Goal: Find specific page/section: Find specific page/section

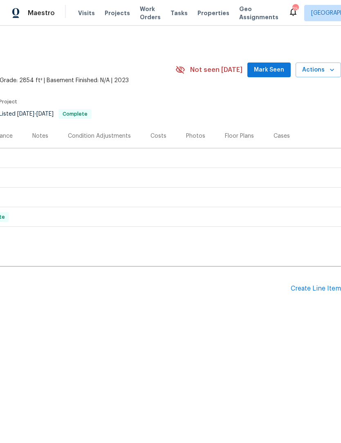
scroll to position [0, 121]
click at [275, 69] on span "Mark Seen" at bounding box center [269, 70] width 30 height 10
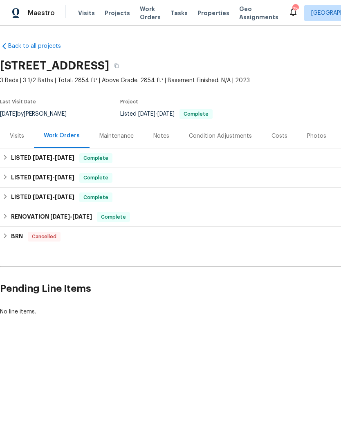
scroll to position [0, 0]
click at [11, 156] on h6 "LISTED [DATE] - [DATE]" at bounding box center [42, 158] width 63 height 10
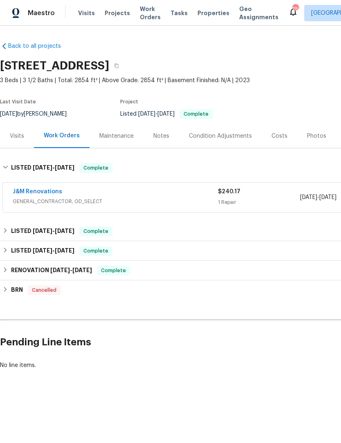
click at [22, 193] on link "J&M Renovations" at bounding box center [37, 192] width 49 height 6
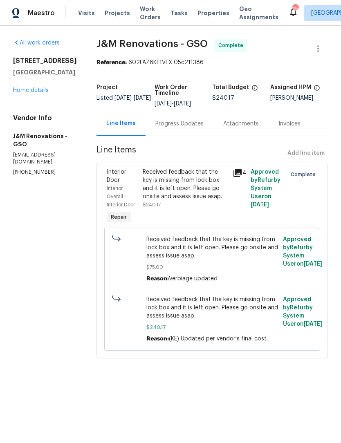
click at [240, 174] on icon at bounding box center [238, 173] width 10 height 10
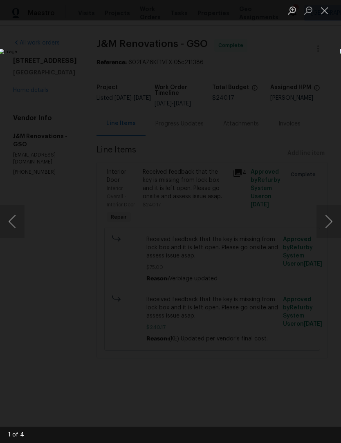
click at [332, 223] on button "Next image" at bounding box center [329, 221] width 25 height 33
click at [333, 218] on button "Next image" at bounding box center [329, 221] width 25 height 33
click at [325, 12] on button "Close lightbox" at bounding box center [325, 10] width 16 height 14
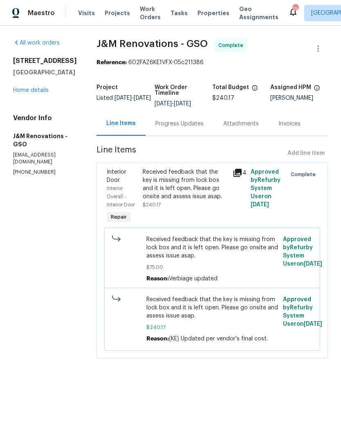
click at [31, 93] on link "Home details" at bounding box center [31, 91] width 36 height 6
